Goal: Use online tool/utility: Utilize a website feature to perform a specific function

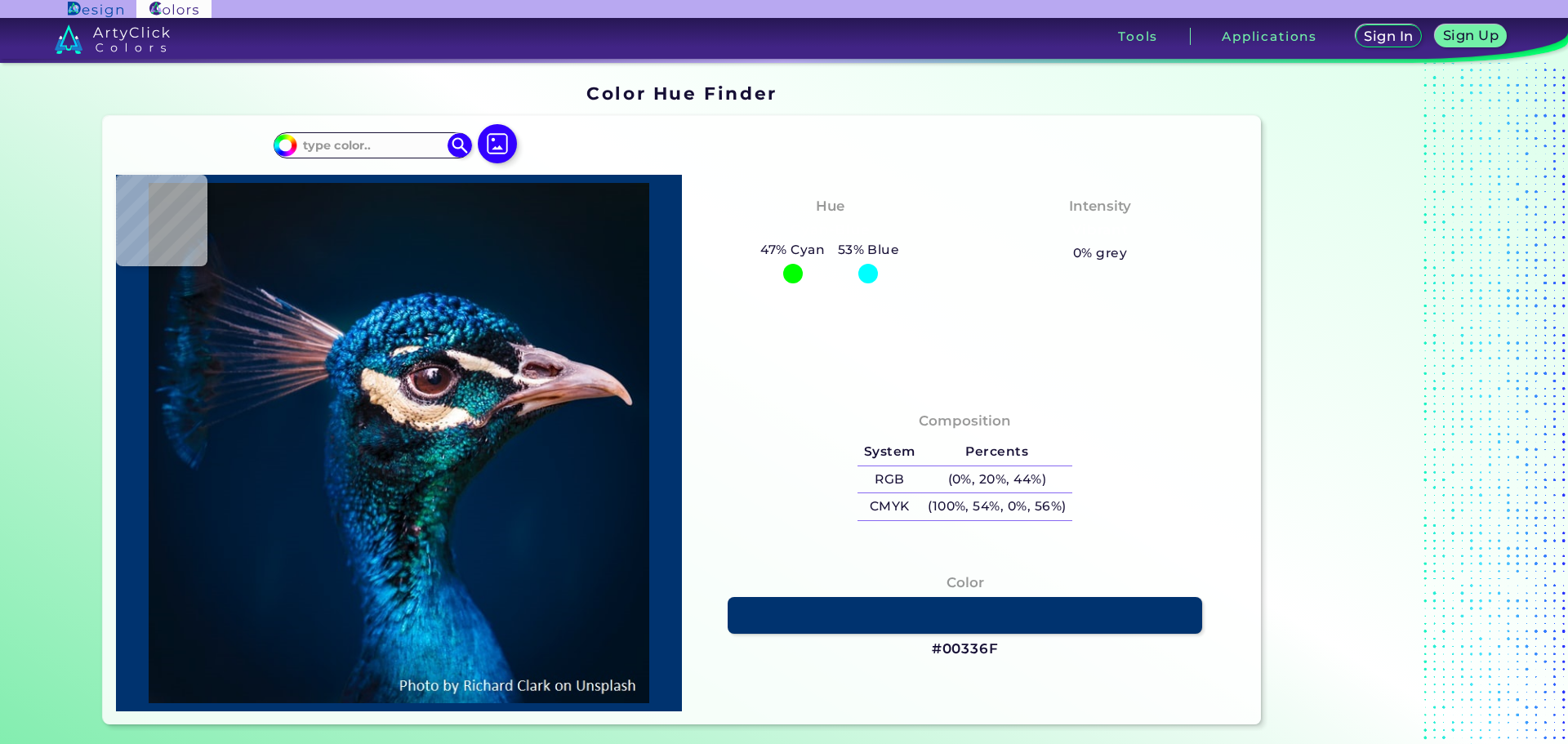
click at [867, 266] on div at bounding box center [868, 273] width 20 height 20
type input "#000000"
type input "#031829"
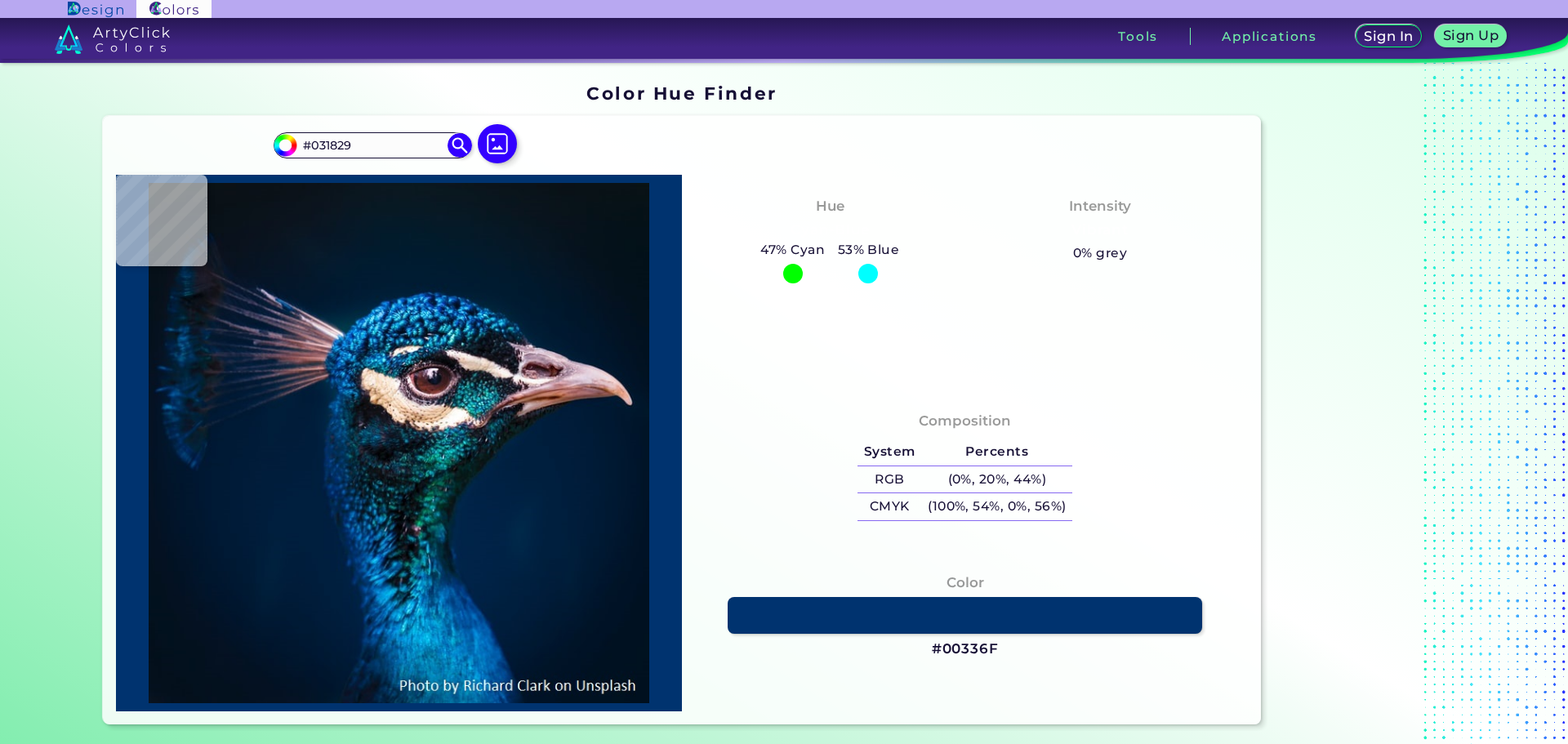
type input "#001b2e"
type input "#001B2E"
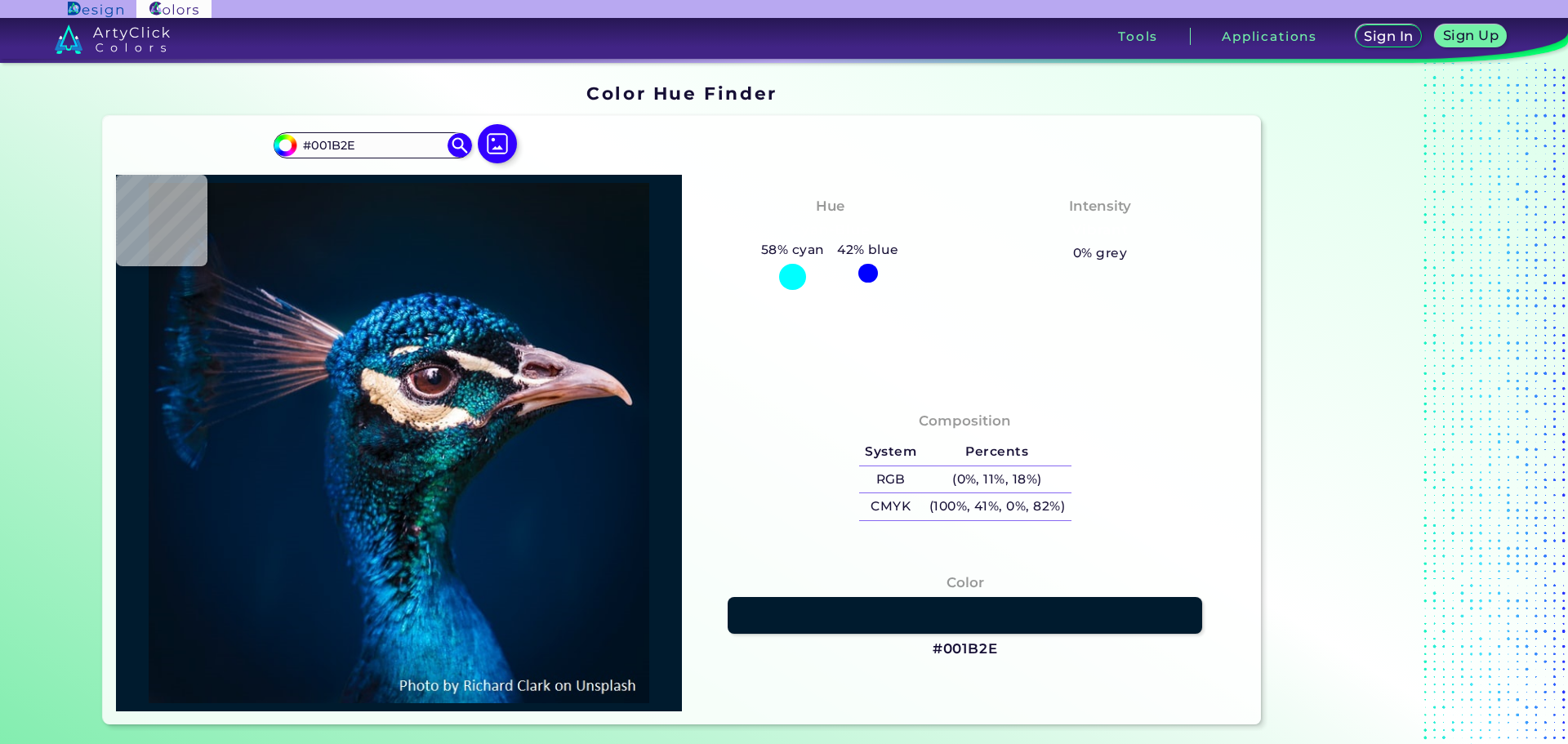
type input "#011a2e"
type input "#011A2E"
type input "#011b2c"
type input "#011B2C"
type input "#071828"
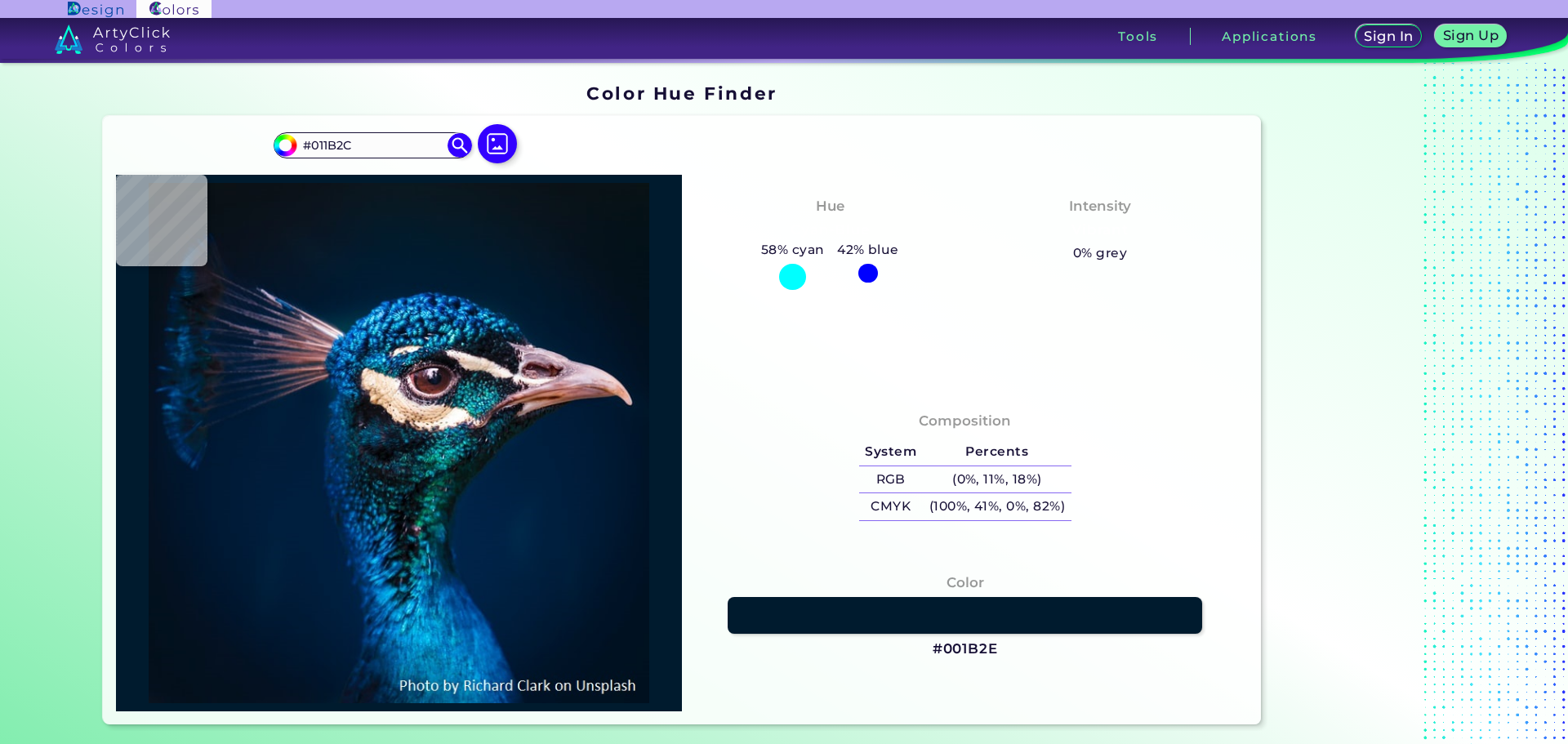
type input "#071828"
type input "#071726"
type input "#081726"
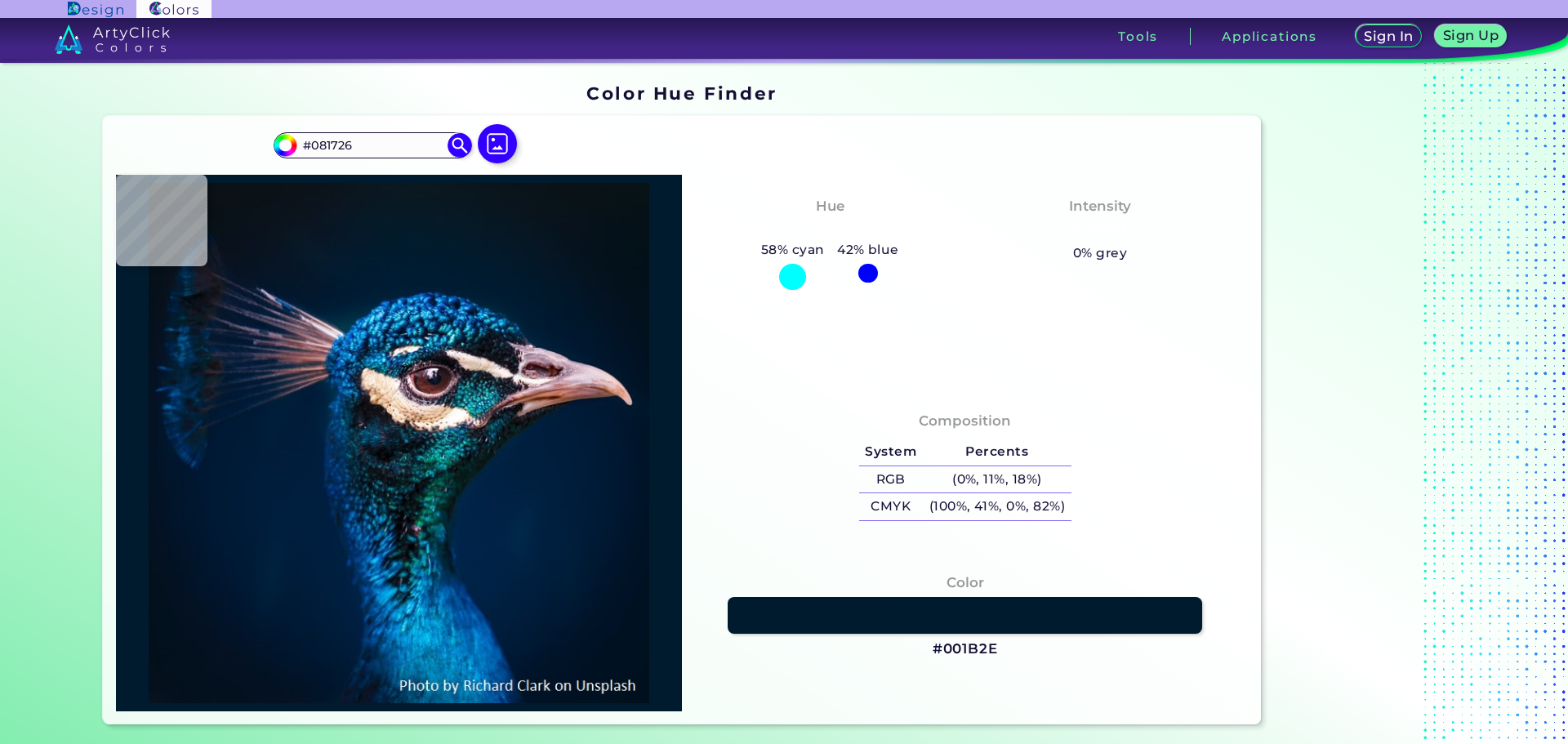
type input "#091626"
type input "#0b1723"
type input "#0B1723"
type input "#0b131e"
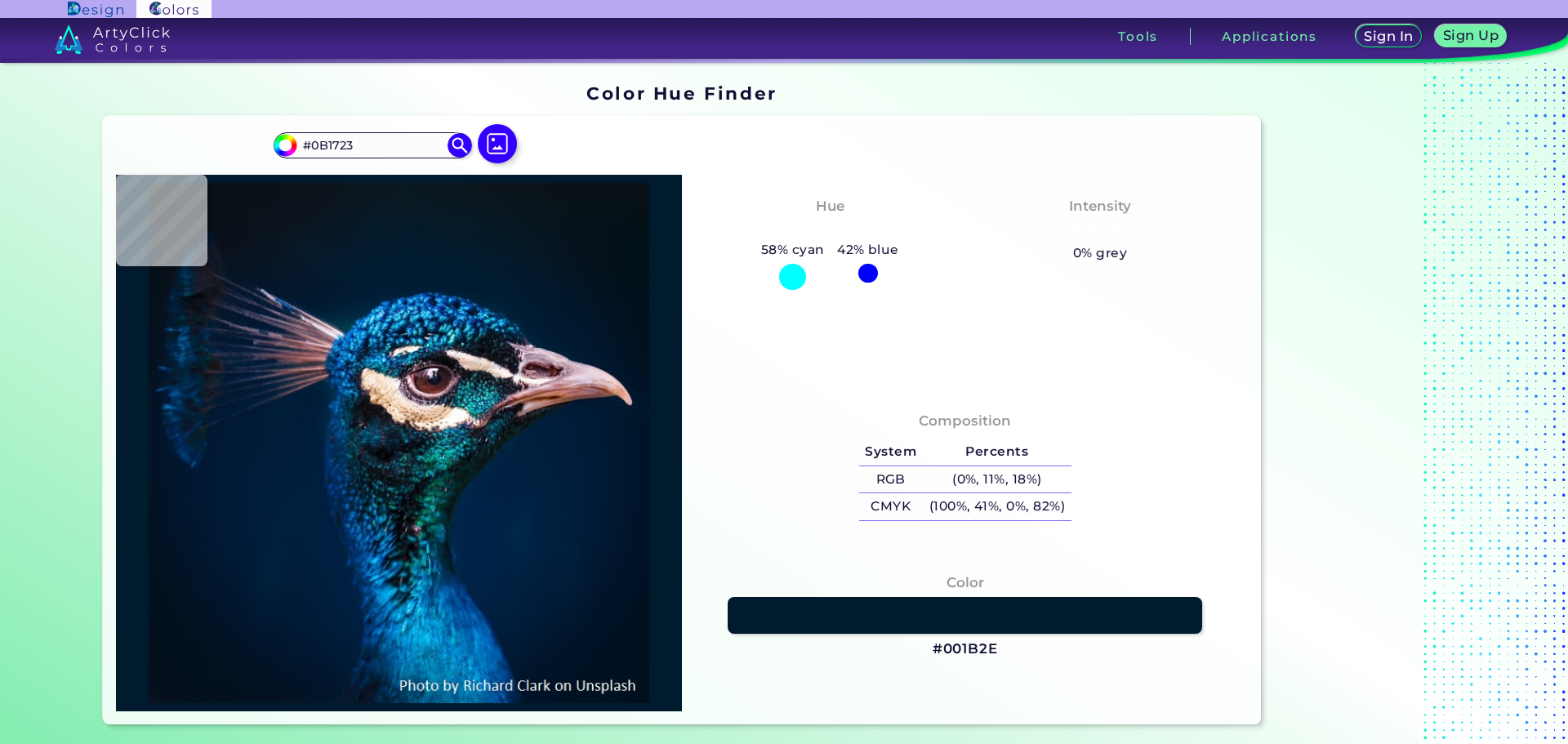
type input "#0B131E"
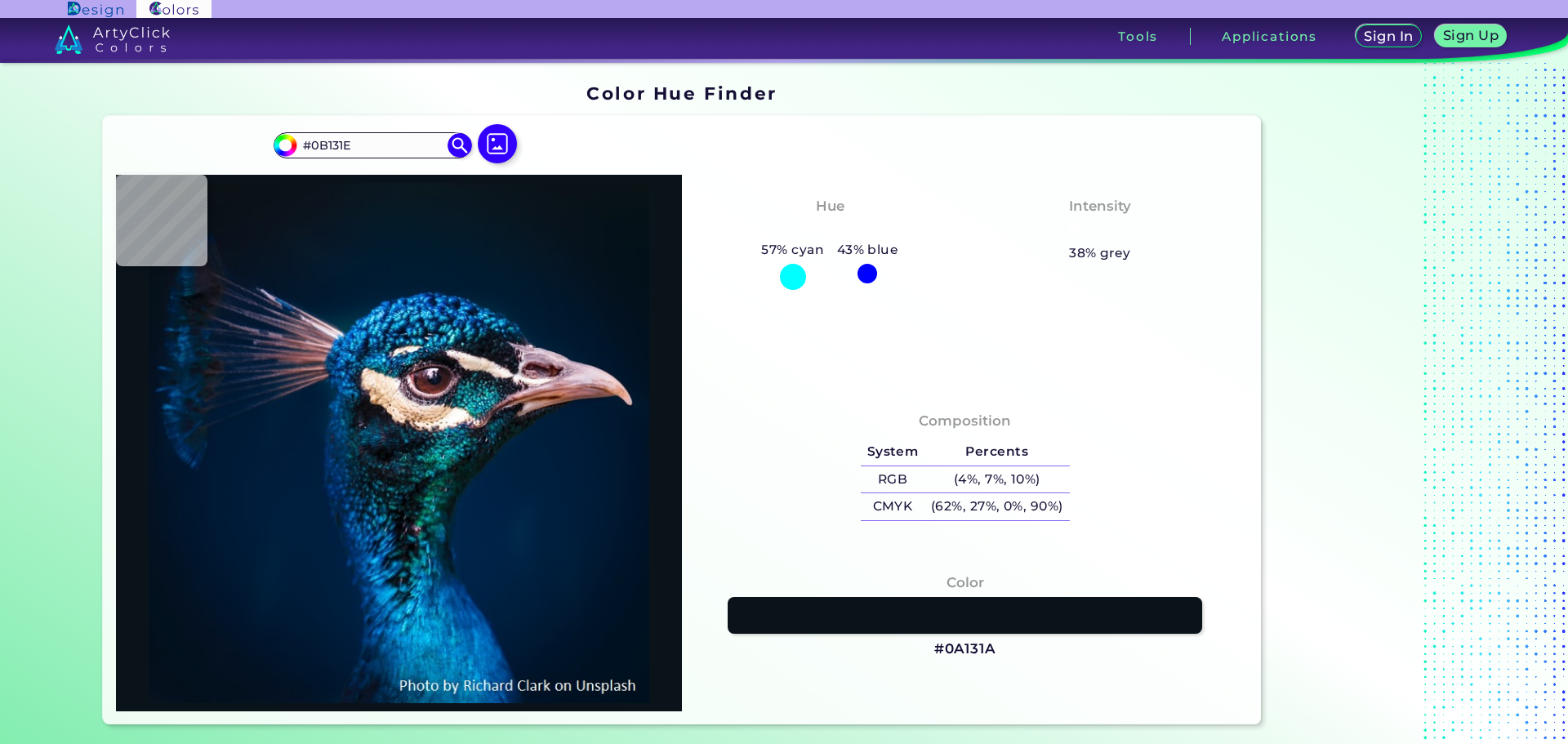
type input "#0a131a"
type input "#0A131A"
type input "#091219"
type input "#081118"
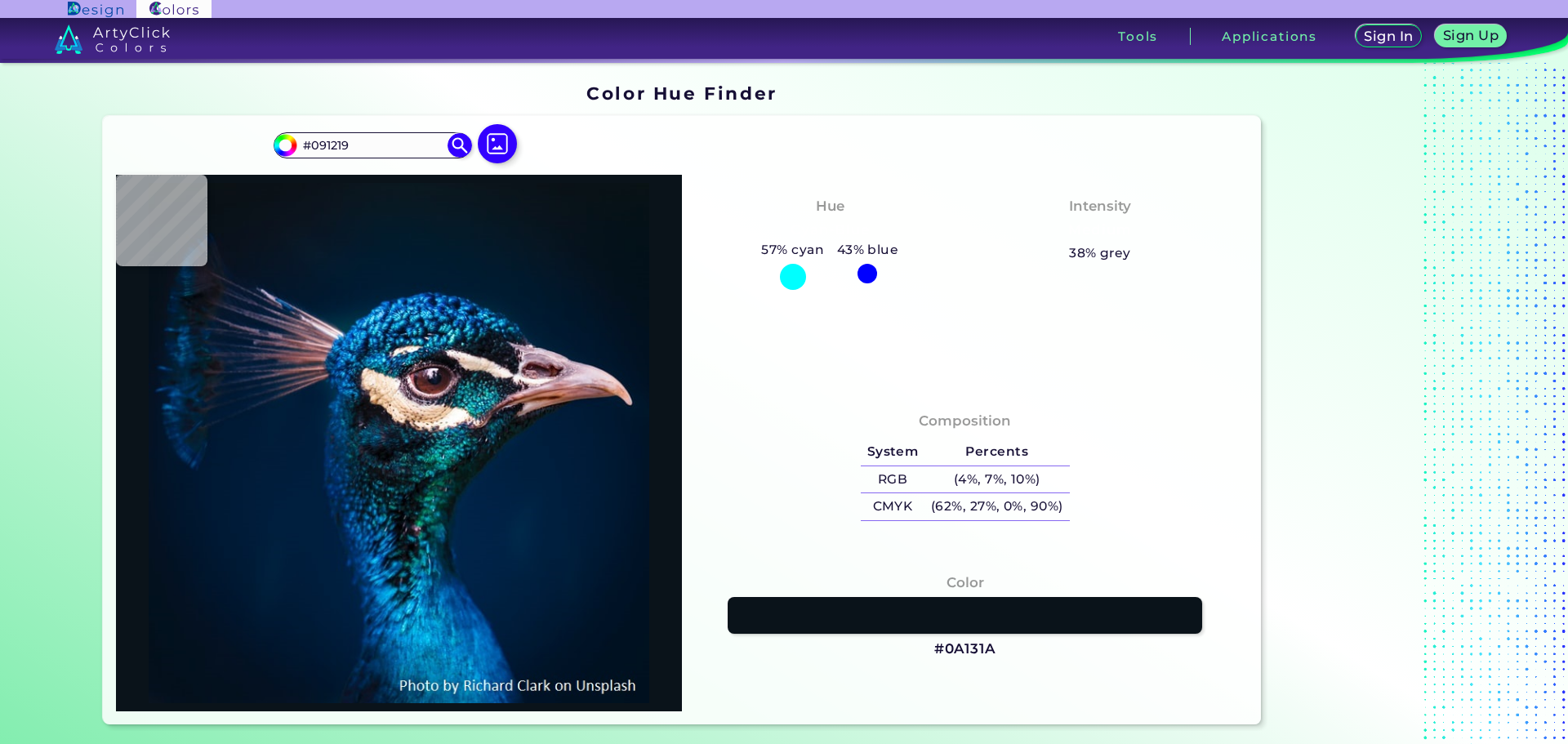
type input "#081118"
type input "#091016"
type input "#0a1117"
type input "#0A1117"
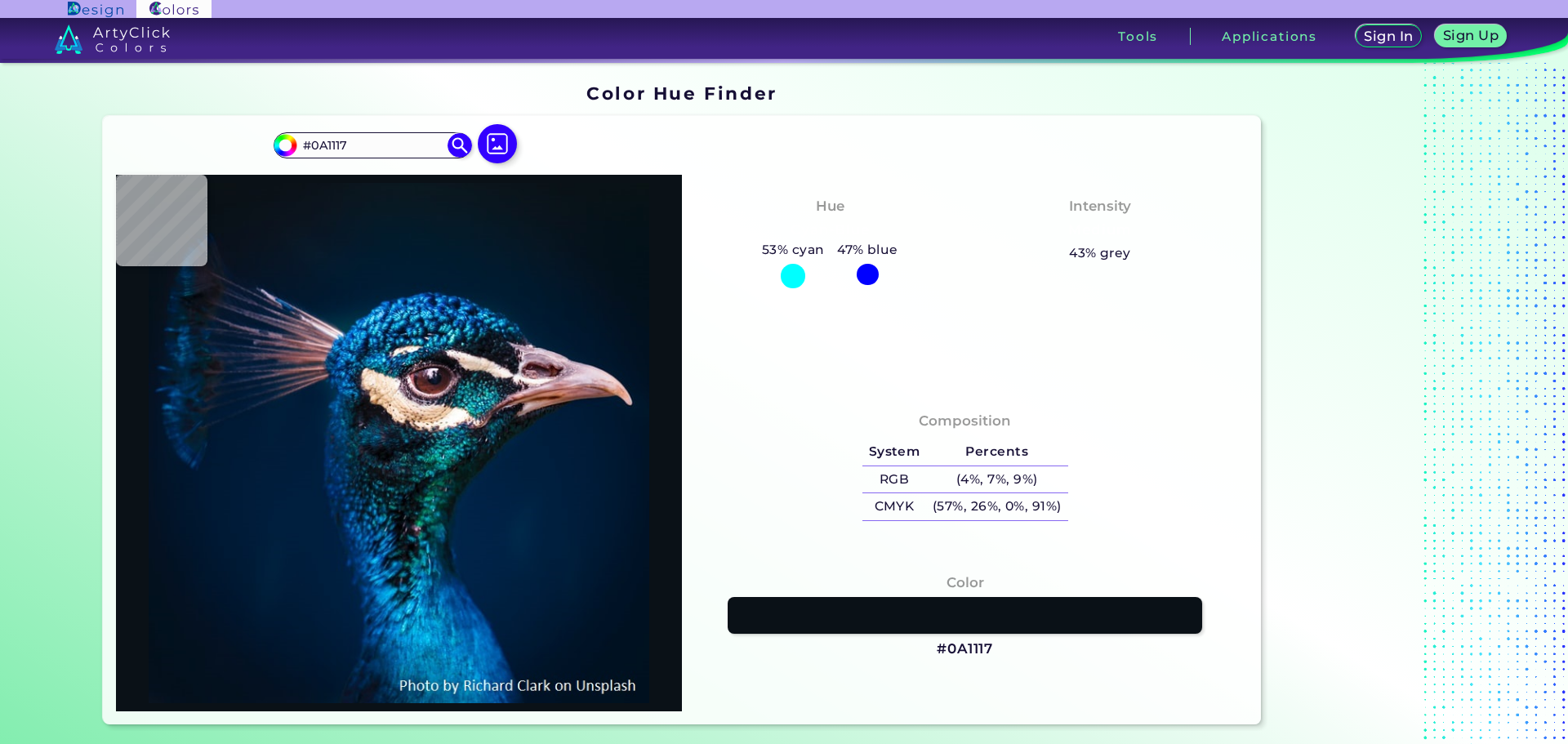
type input "#091016"
type input "#0a1117"
type input "#0A1117"
type input "#091219"
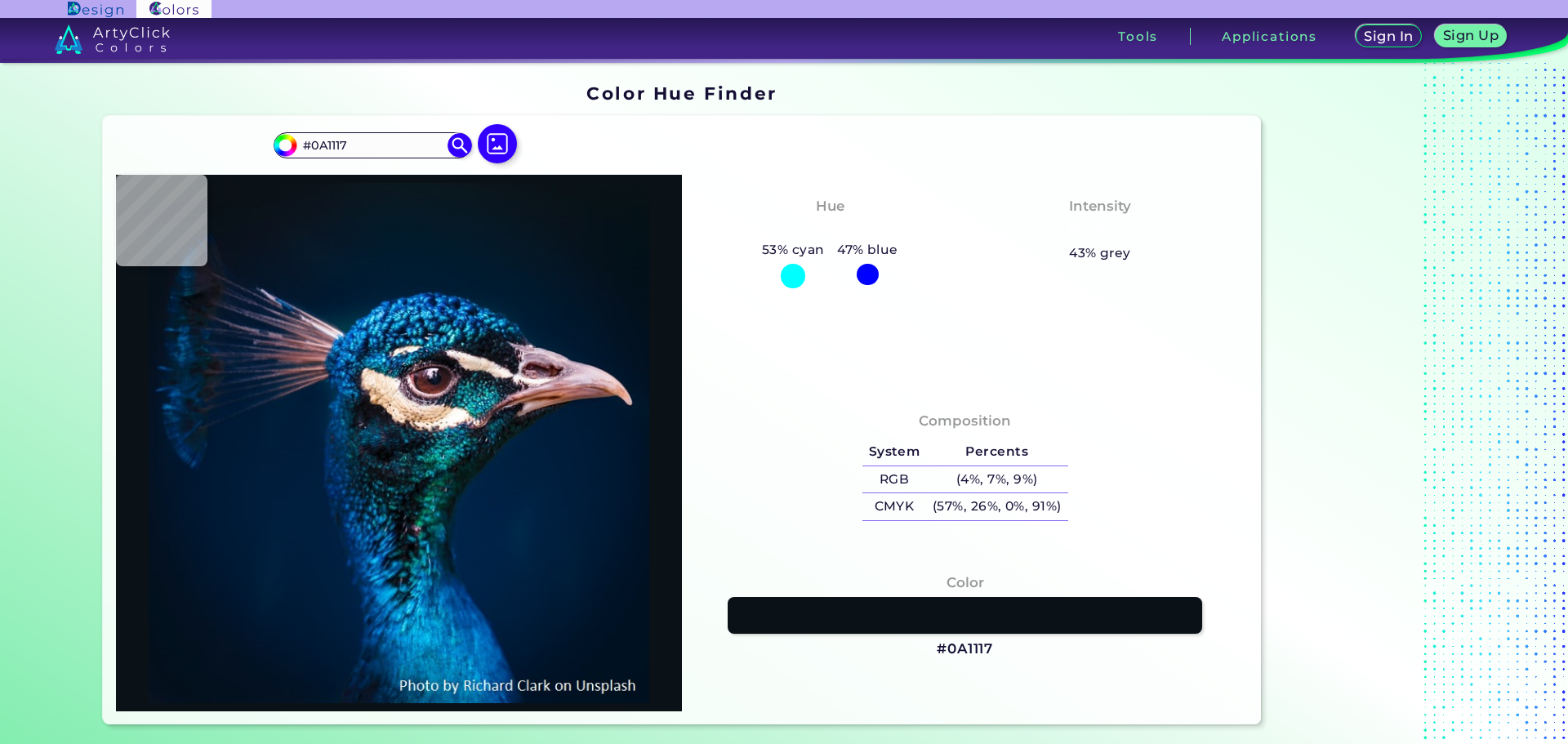
type input "#091219"
type input "#0b151f"
type input "#0B151F"
type input "#04192a"
type input "#04192A"
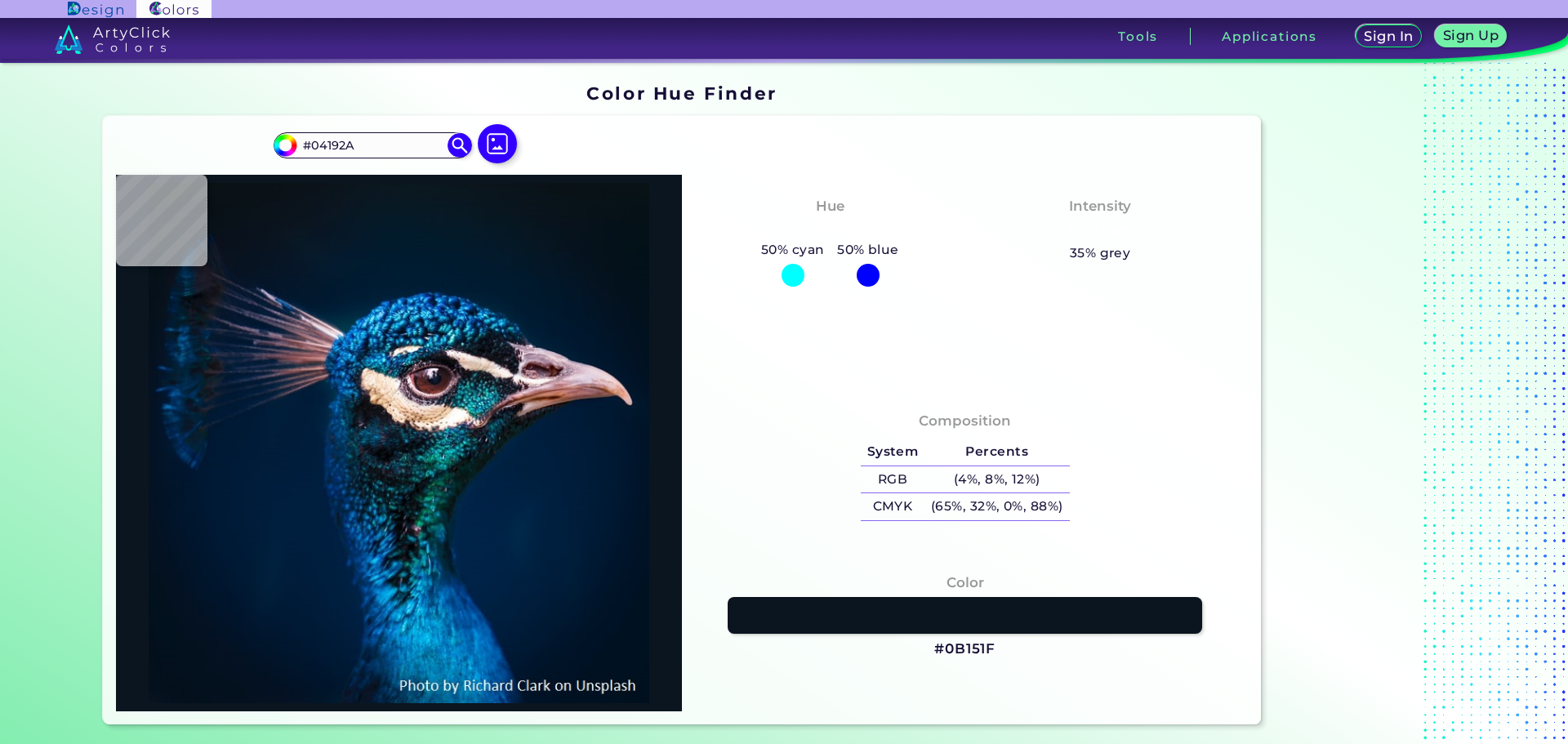
type input "#021c2b"
type input "#021C2B"
type input "#061928"
type input "#061826"
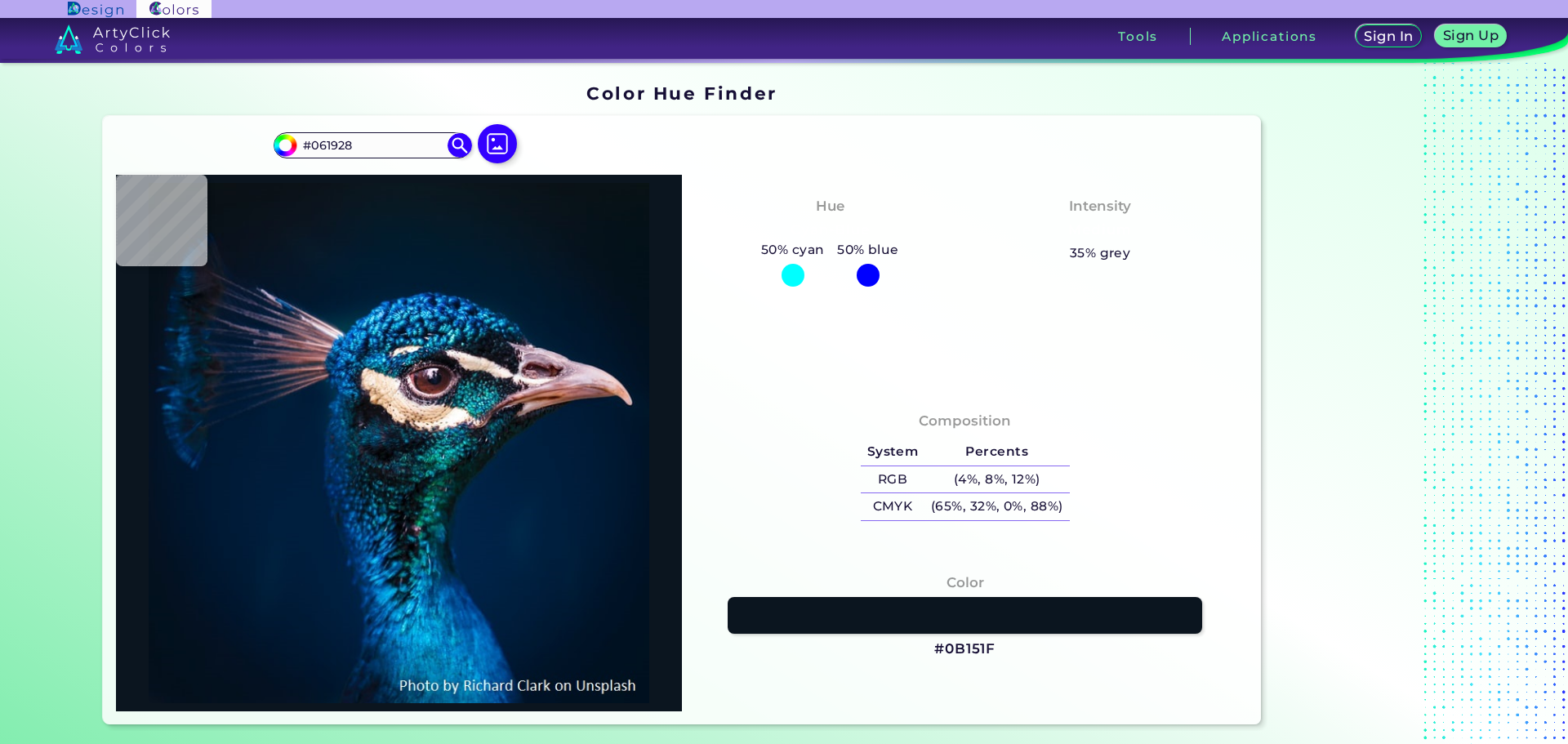
type input "#061826"
type input "#061623"
type input "#071522"
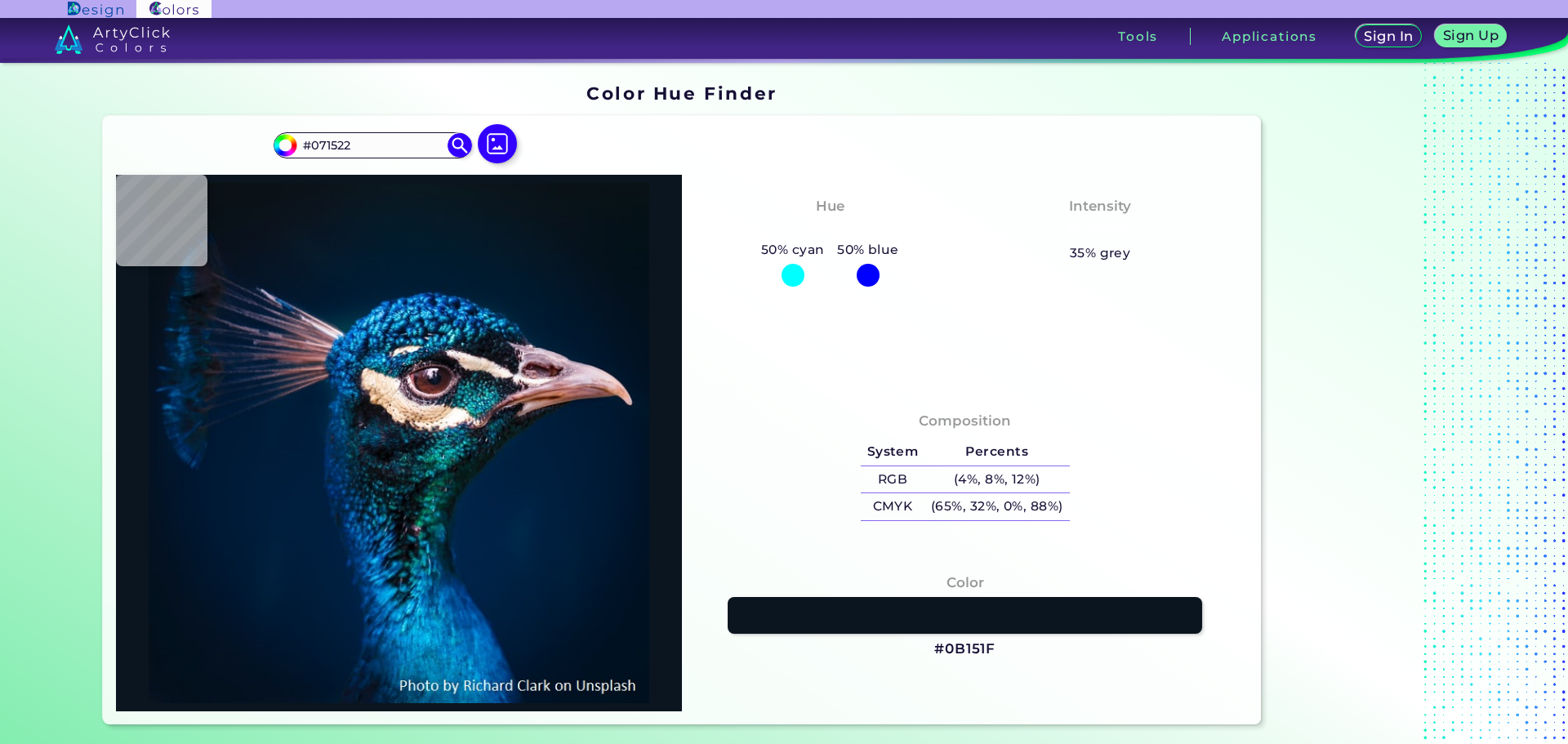
type input "#051520"
type input "#051522"
type input "#041527"
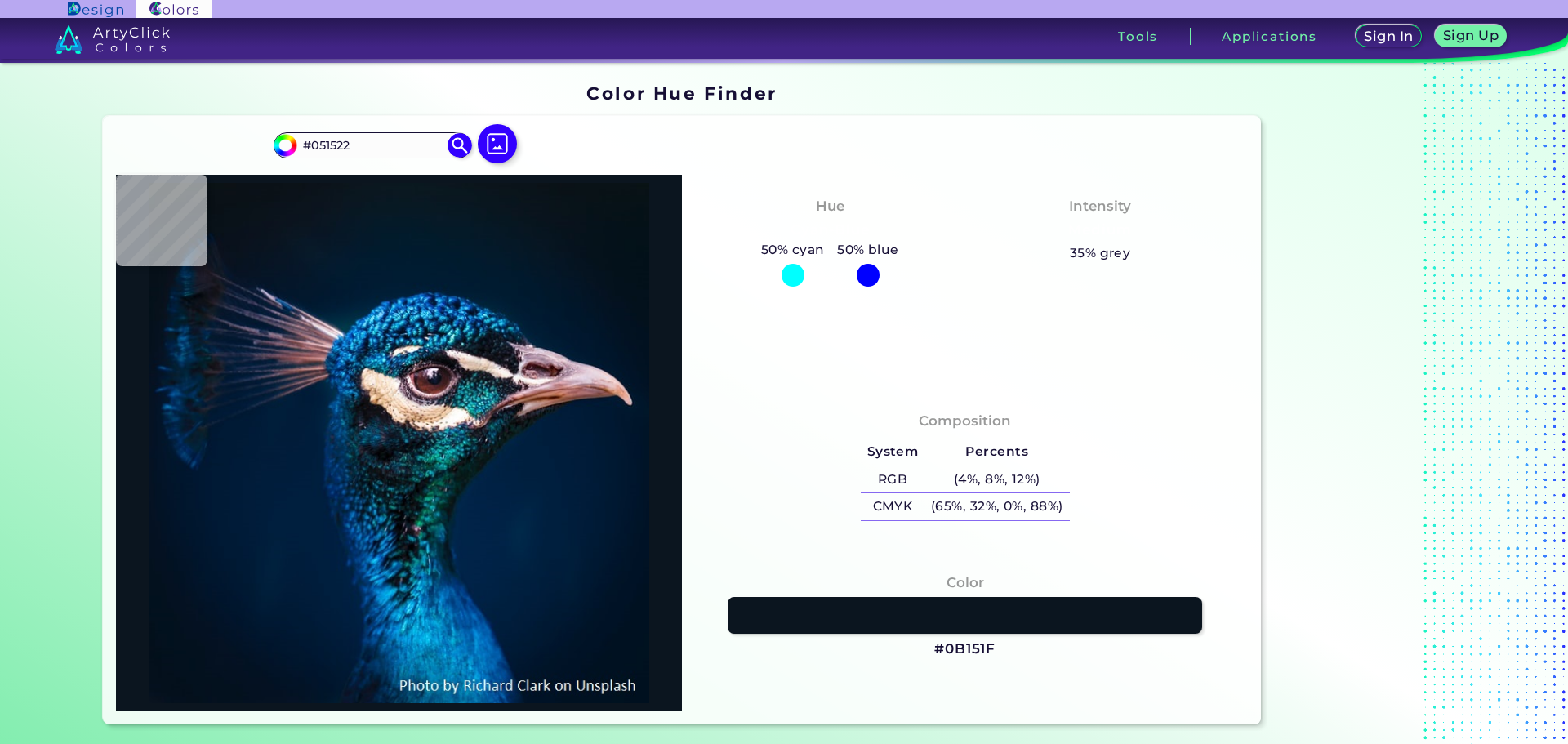
type input "#041527"
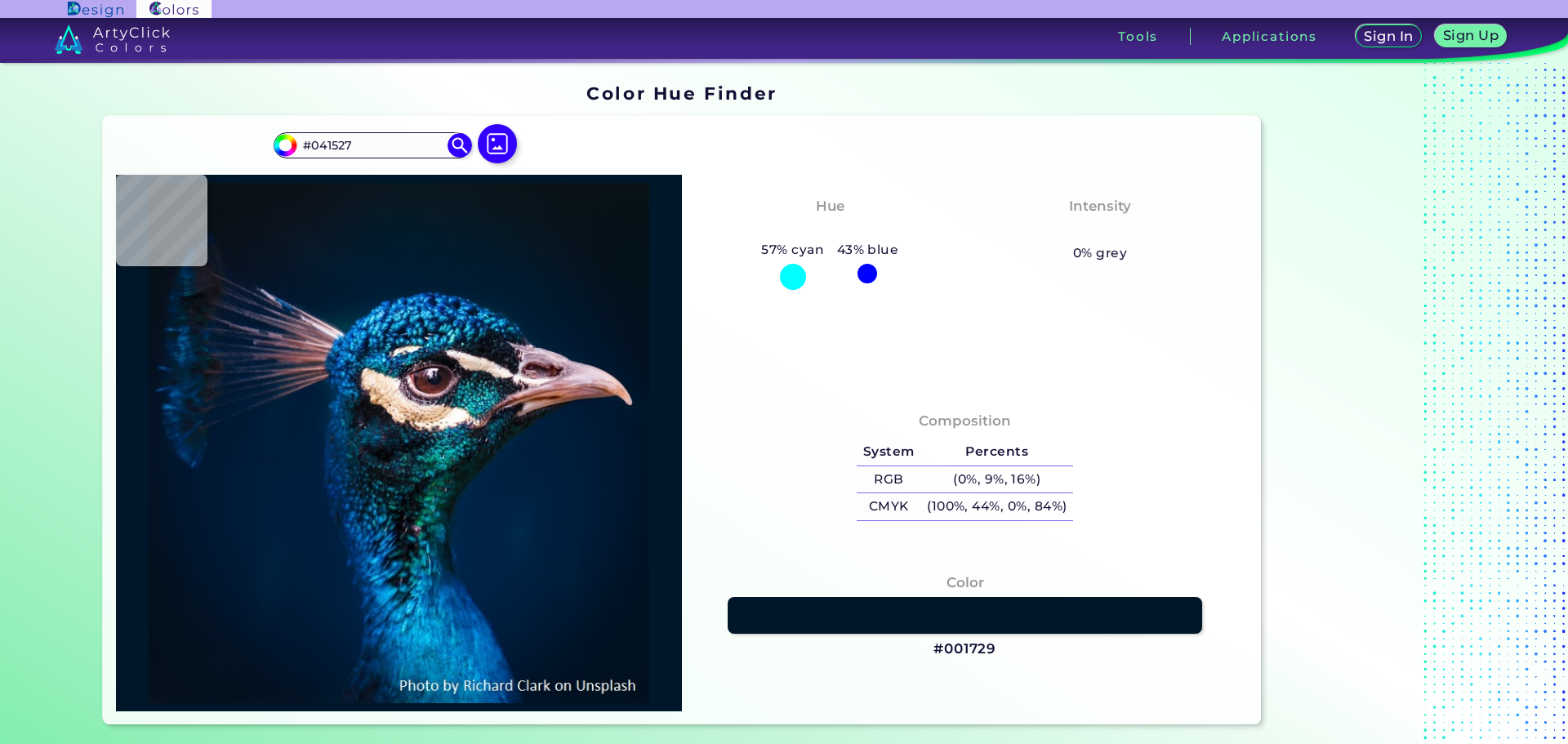
type input "#001729"
type input "#001830"
type input "#b2969f"
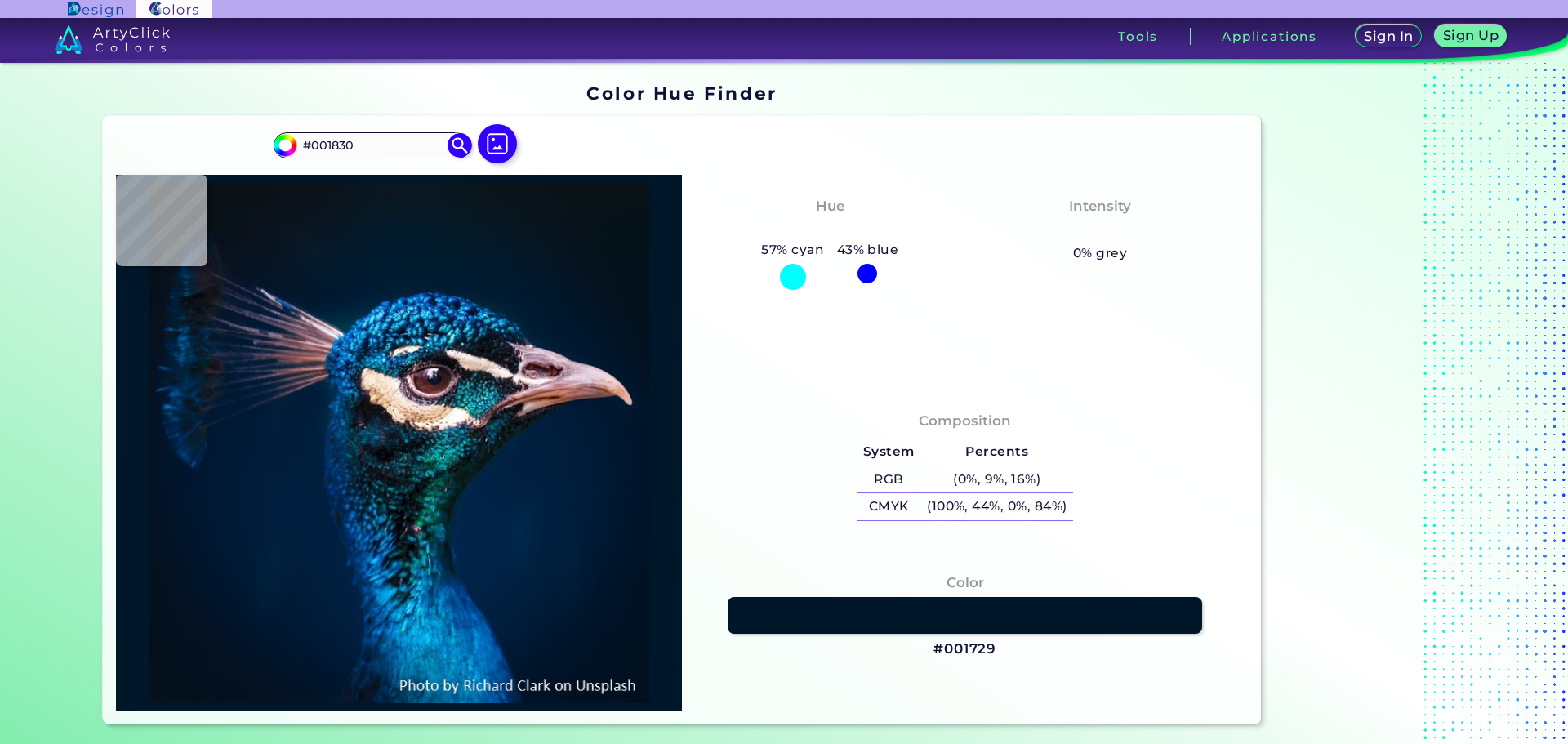
type input "#B2969F"
type input "#561c09"
type input "#561C09"
type input "#001d3b"
type input "#001D3B"
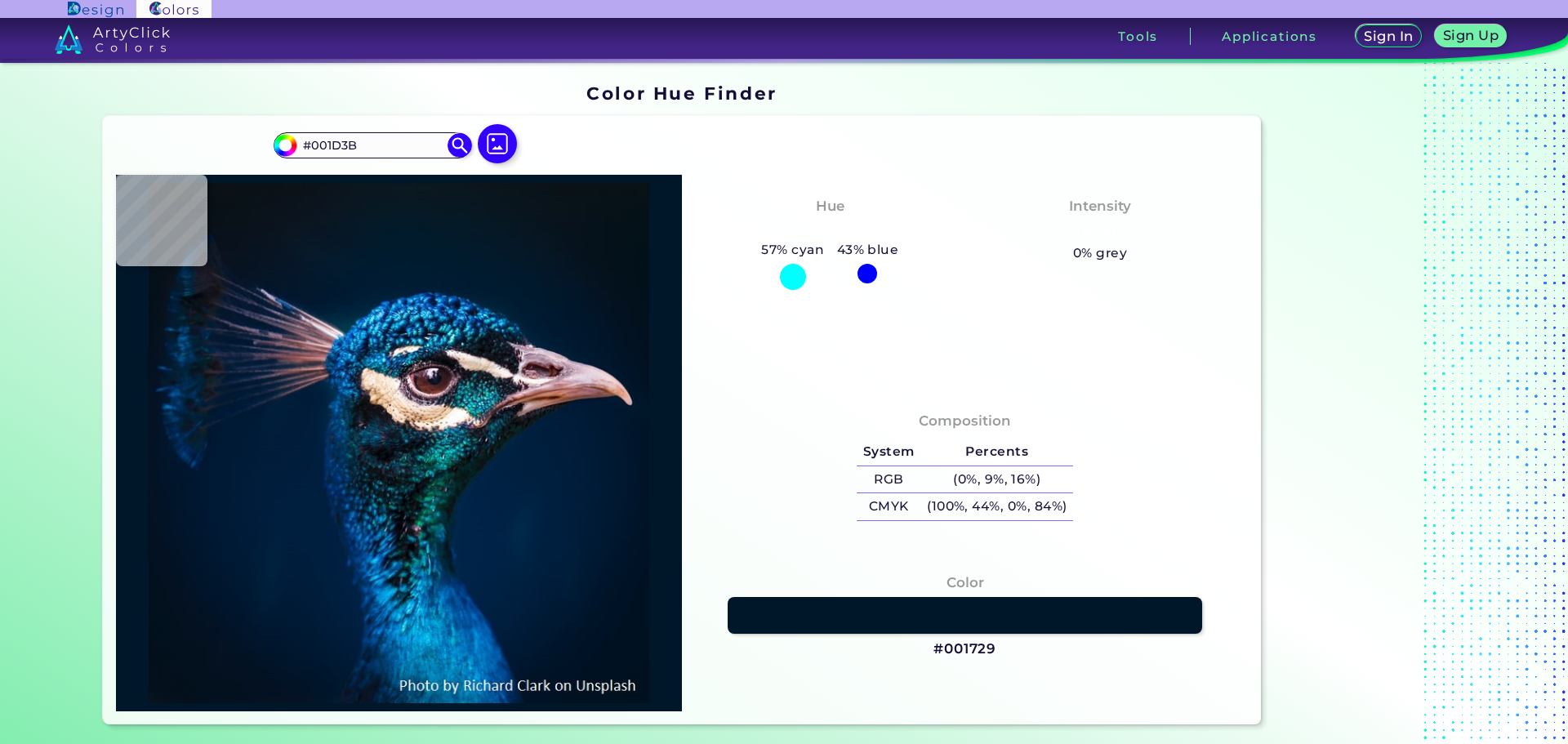
type input "#001f3e"
type input "#001F3E"
type input "#001d3b"
type input "#001D3B"
type input "#011c3a"
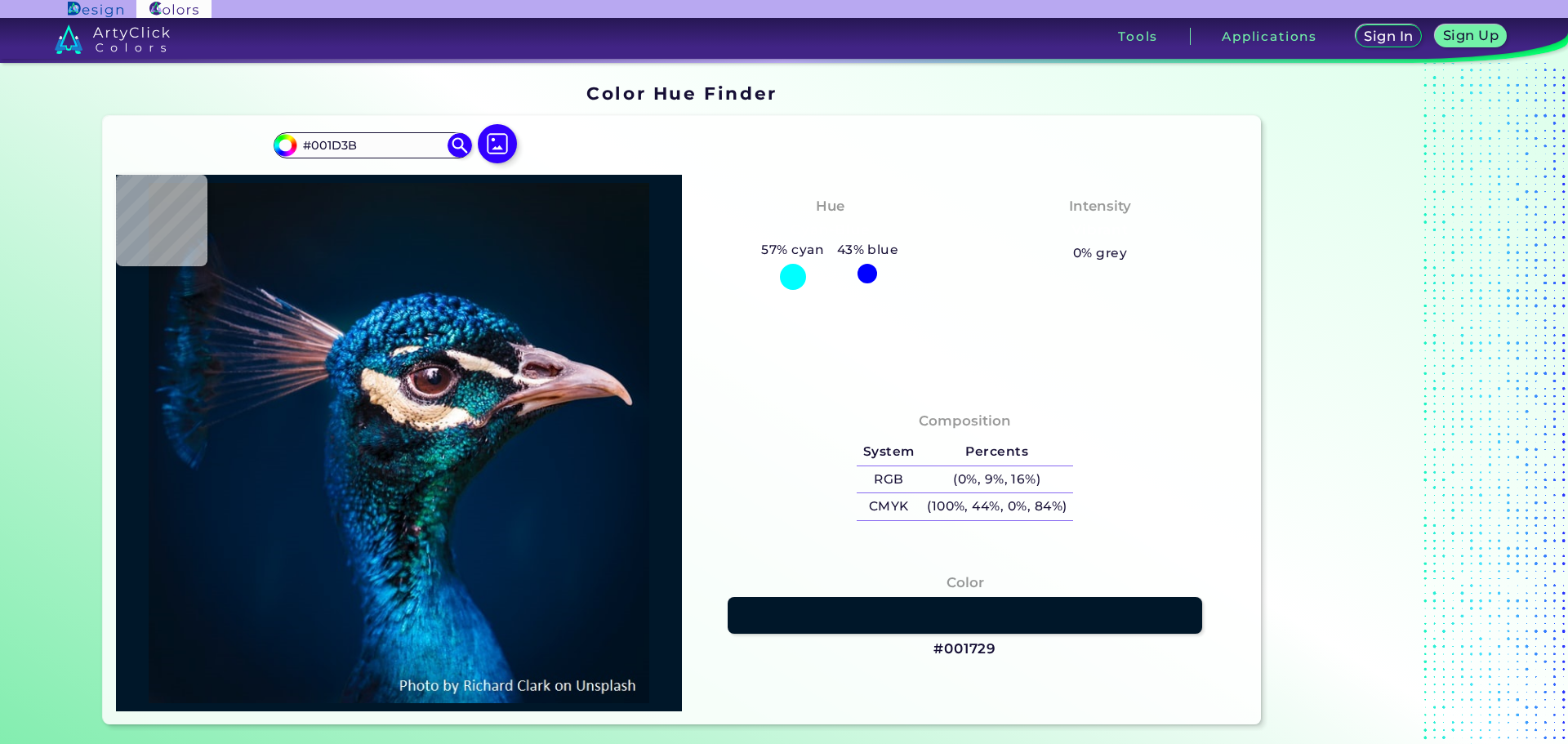
type input "#011C3A"
type input "#001a35"
type input "#001A35"
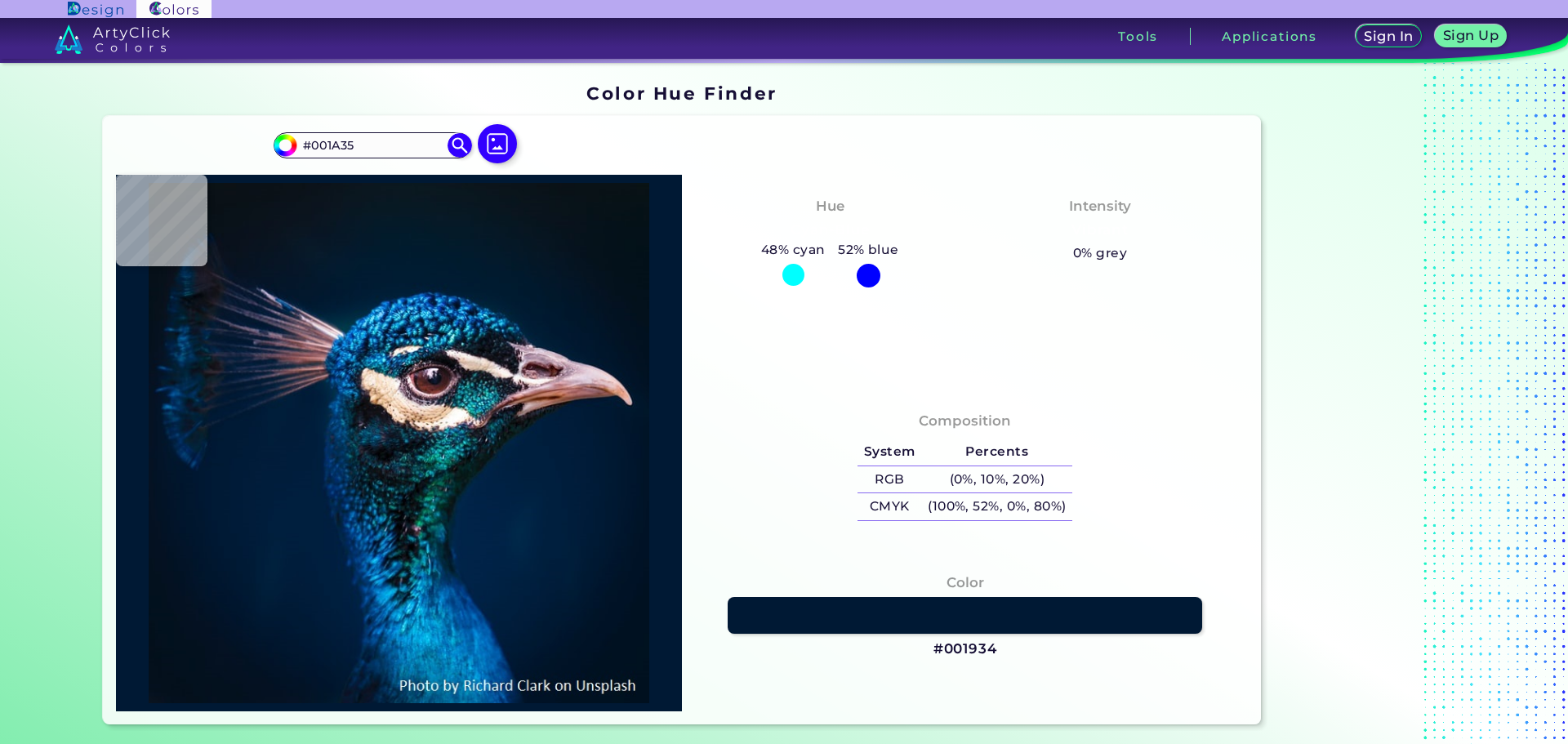
type input "#001934"
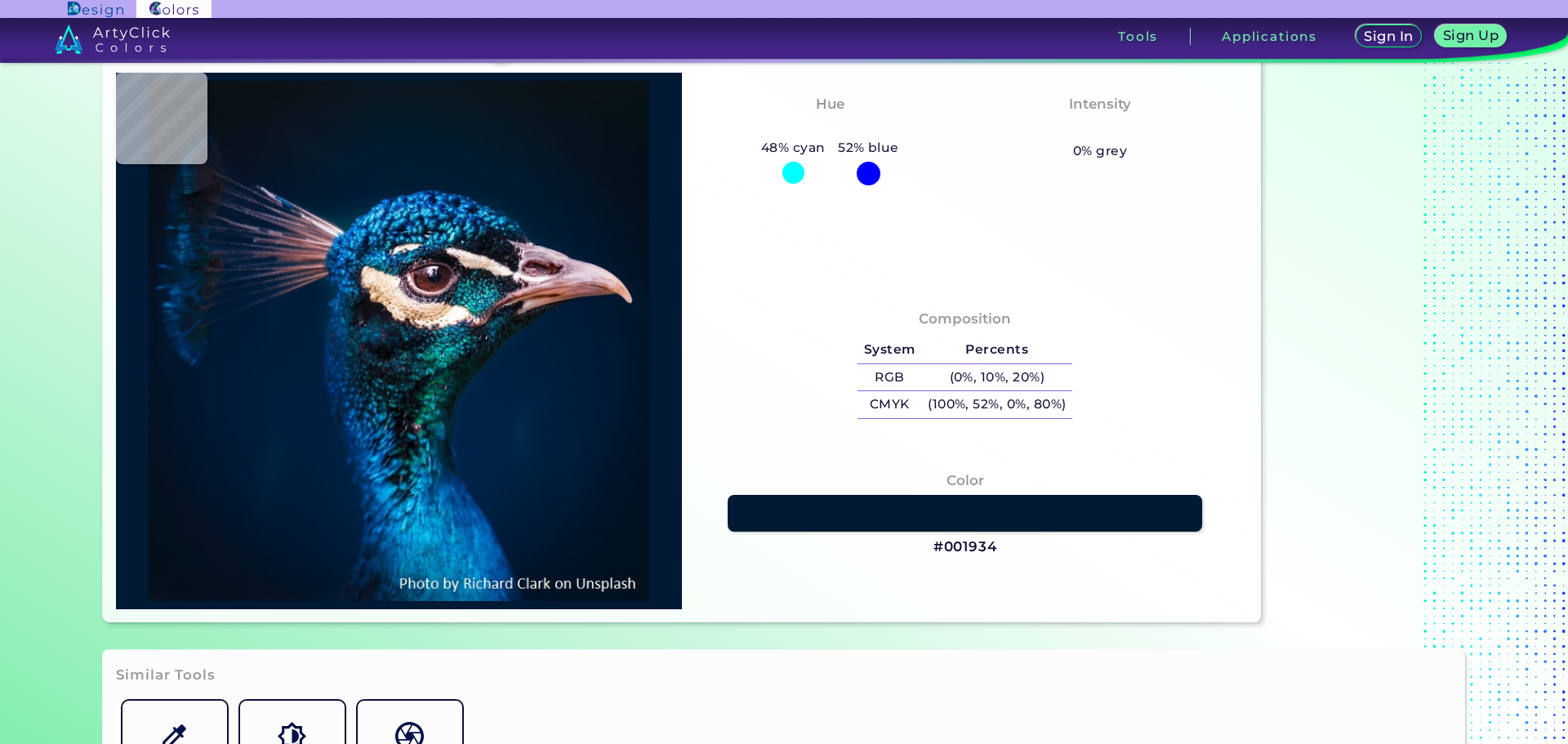
type input "#001121"
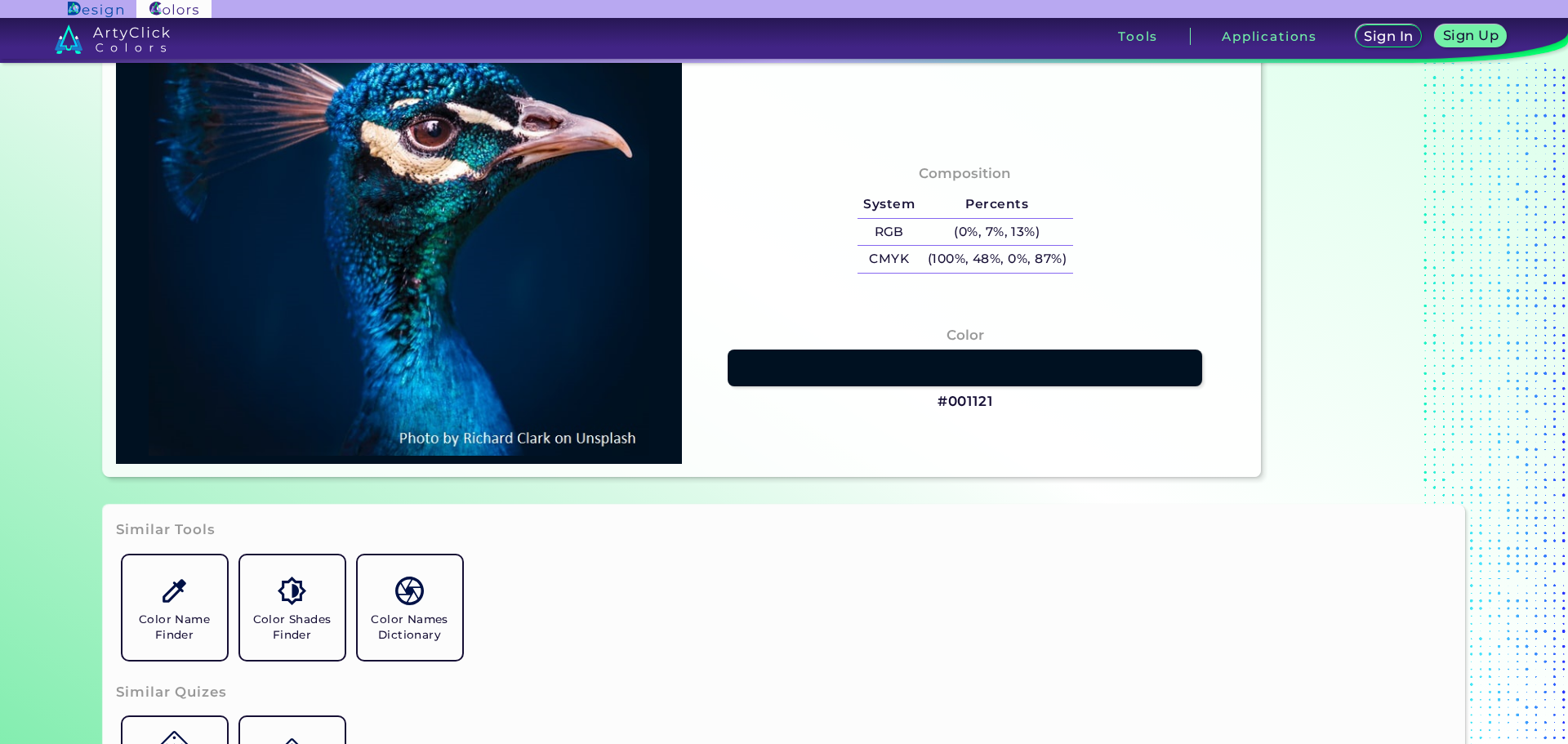
type input "#0570ab"
type input "#0570AB"
type input "#0075ac"
type input "#0075AC"
type input "#027fad"
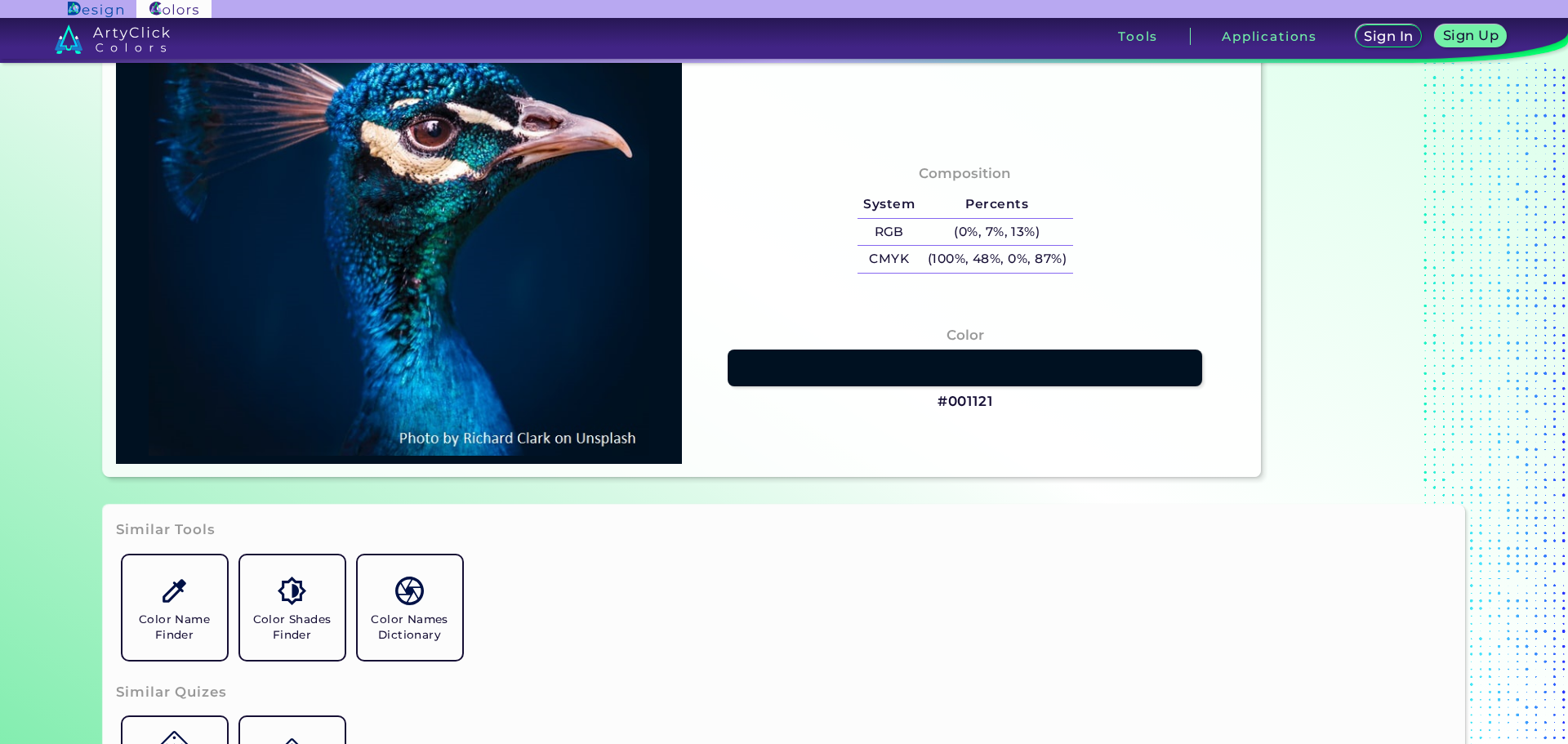
type input "#027FAD"
type input "#0493c2"
type input "#0493C2"
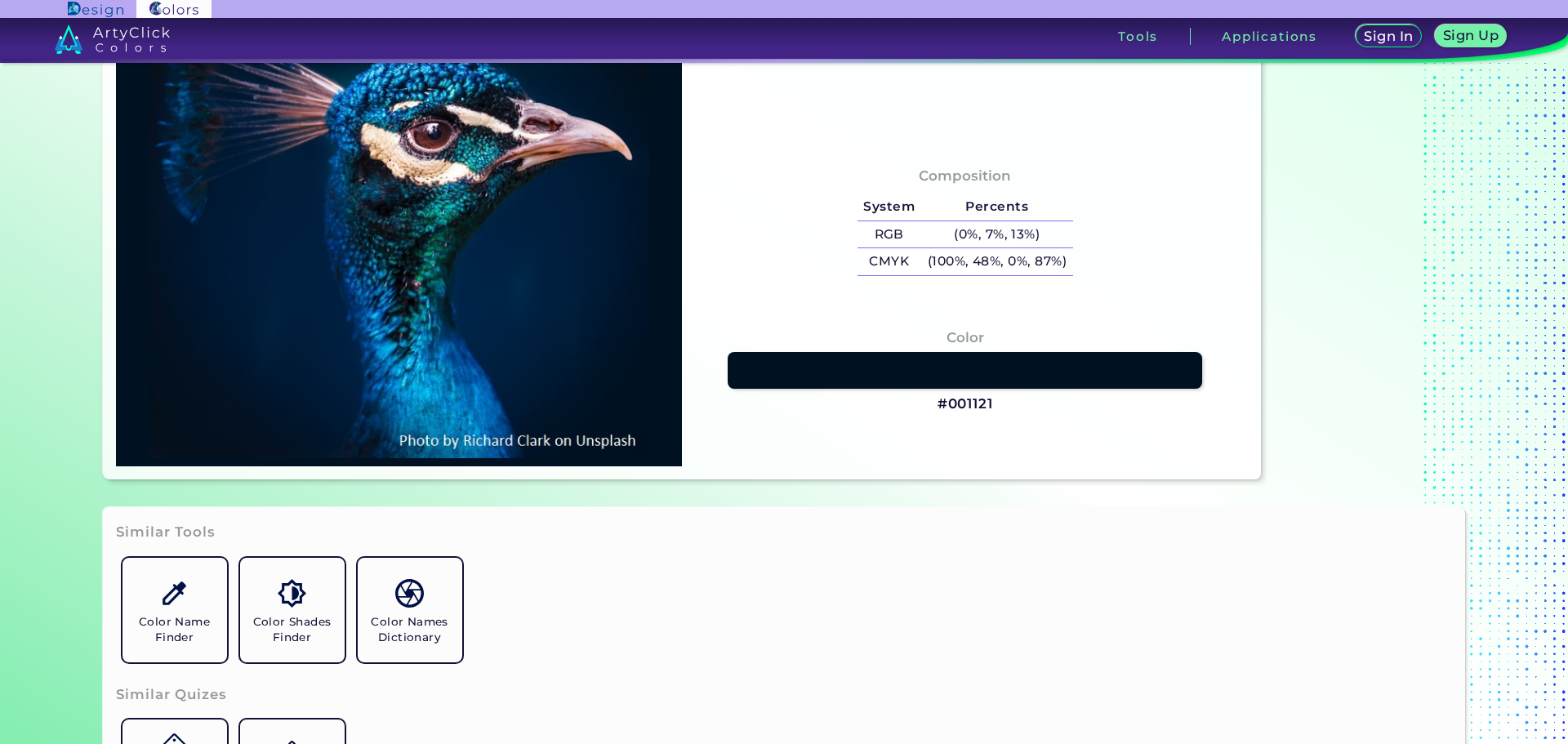
type input "#04699a"
type input "#04699A"
type input "#0089cd"
type input "#0089CD"
type input "#dbcabe"
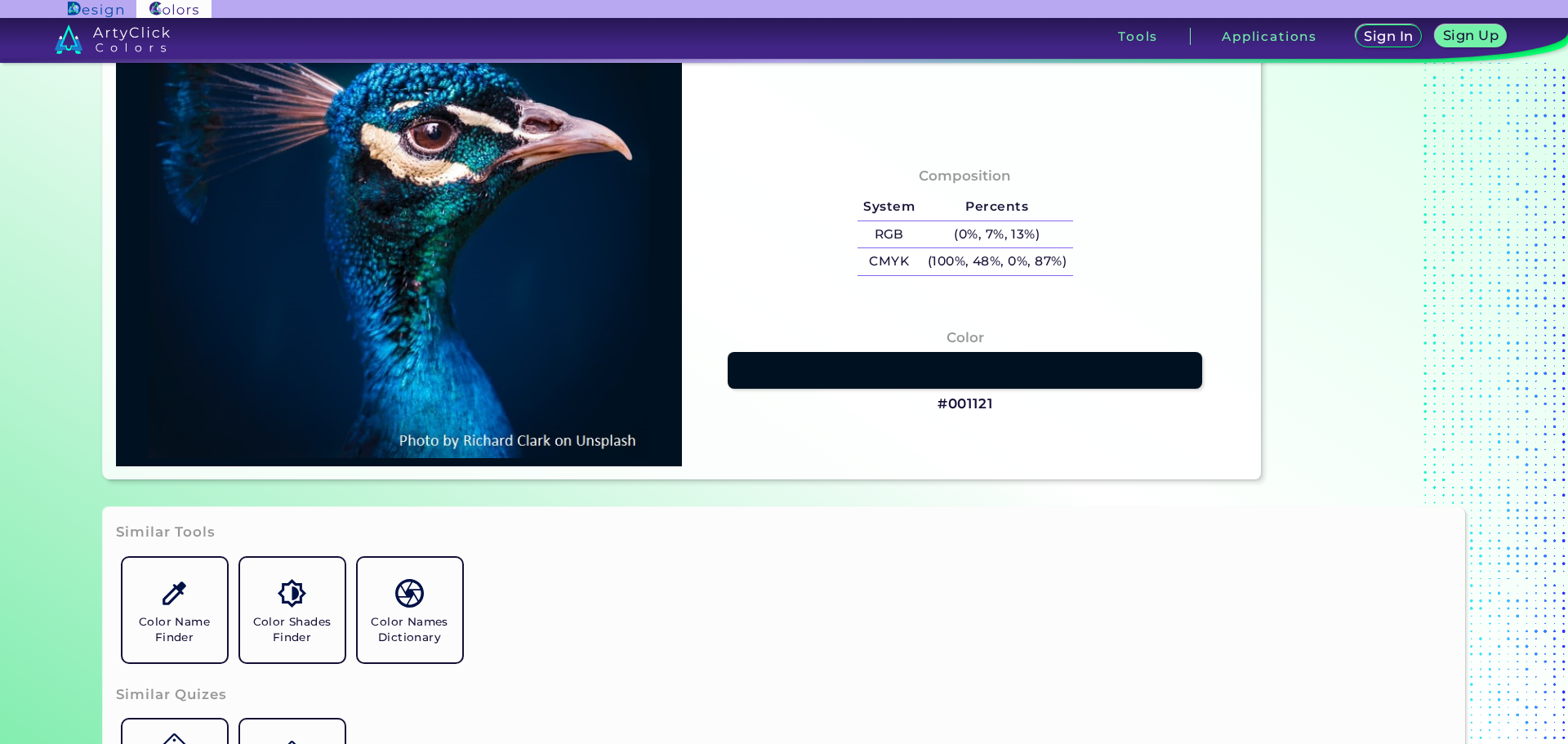
type input "#DBCABE"
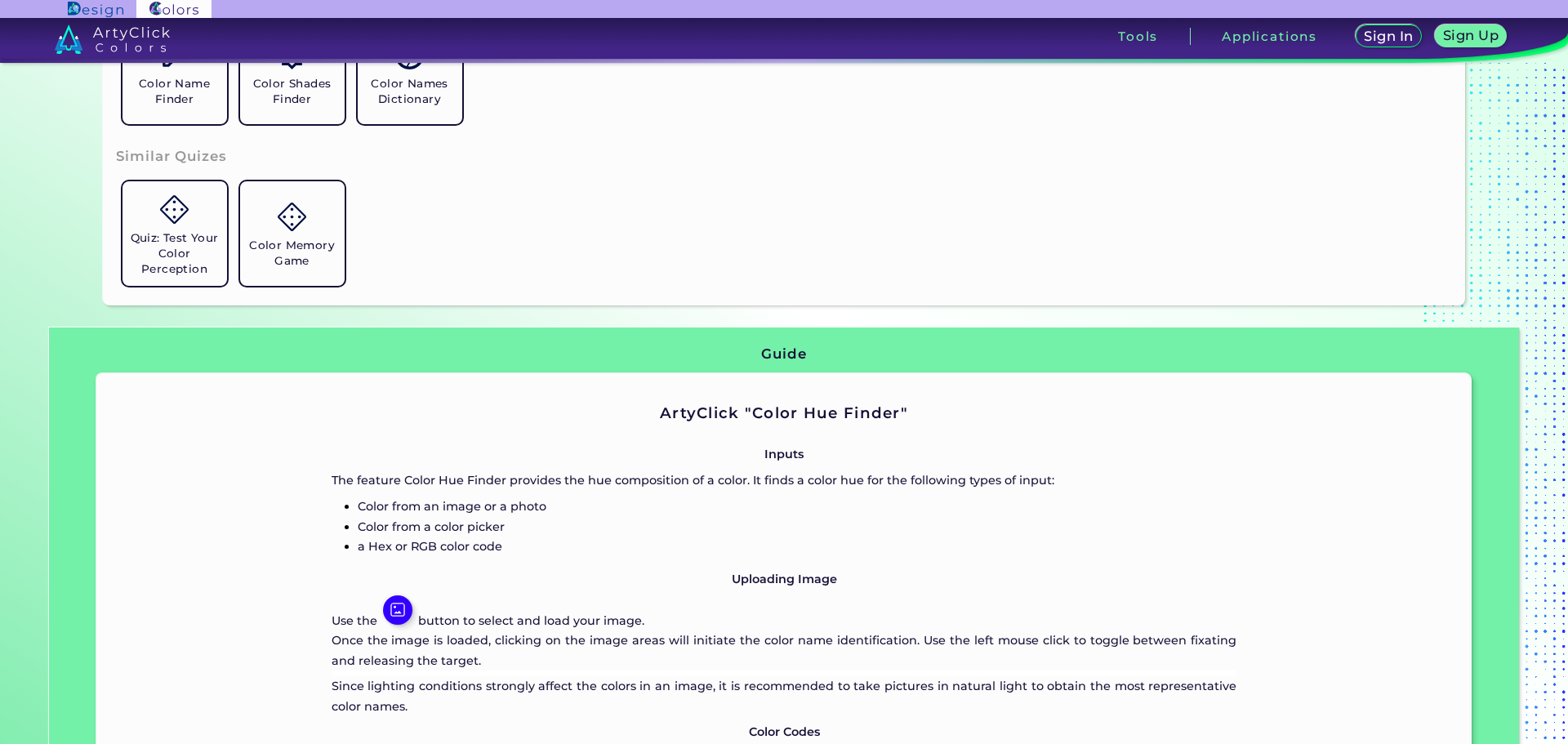
scroll to position [898, 0]
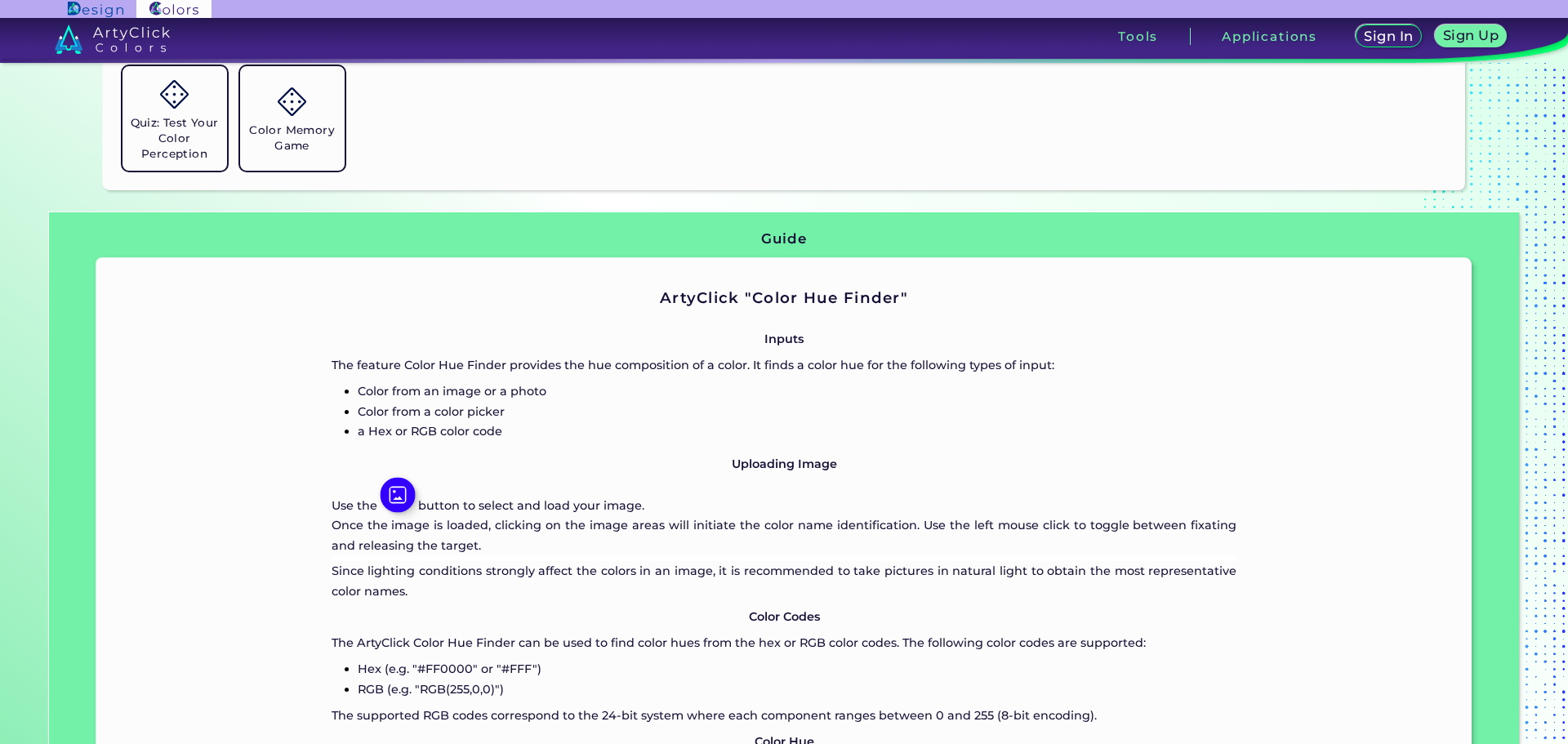
click at [389, 492] on img at bounding box center [397, 494] width 35 height 35
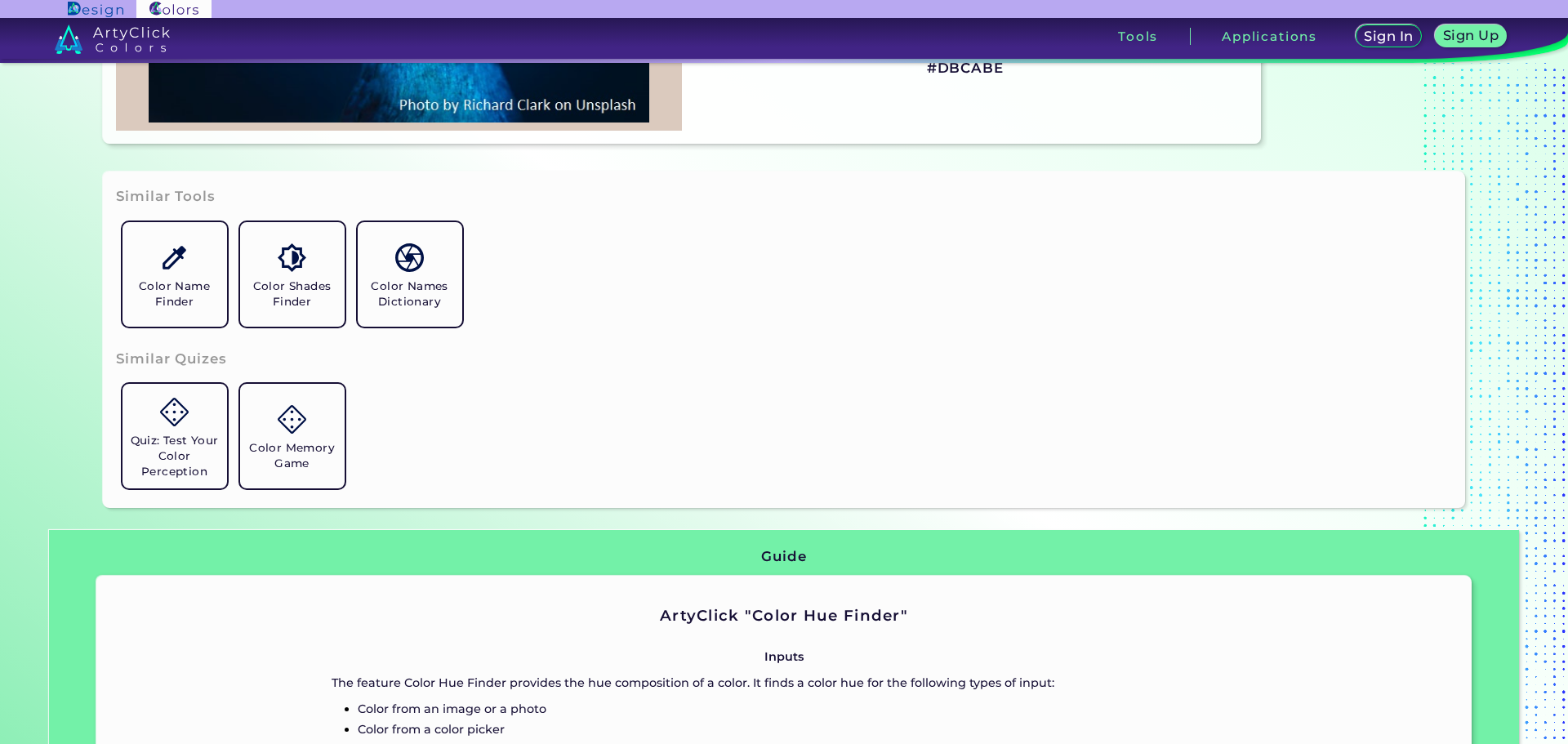
scroll to position [571, 0]
